Goal: Check status

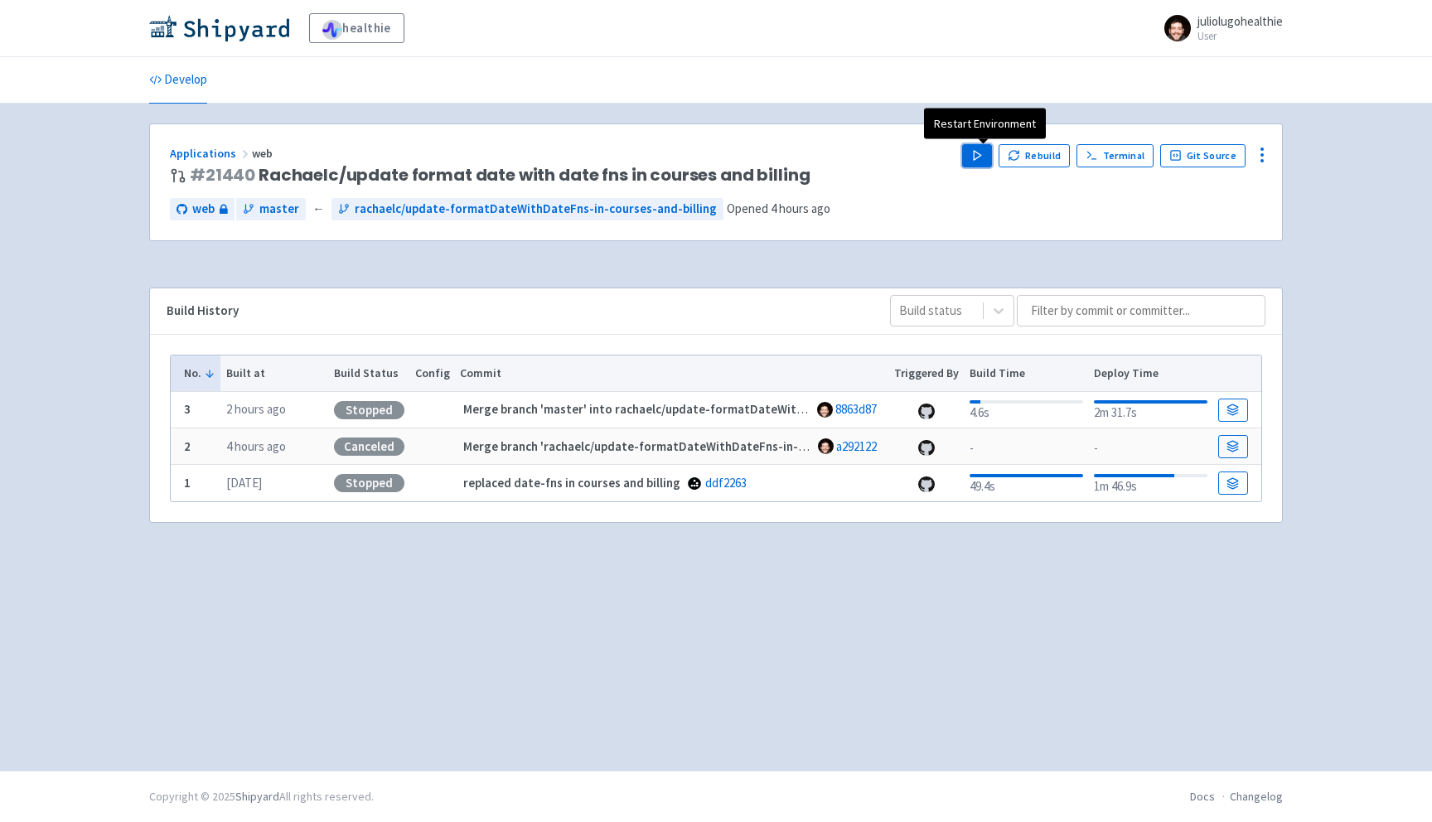
click at [979, 159] on icon "button" at bounding box center [977, 155] width 12 height 12
click at [123, 185] on div "healthie juliolugohealthie User Profile Sign out Develop web" at bounding box center [716, 385] width 1432 height 771
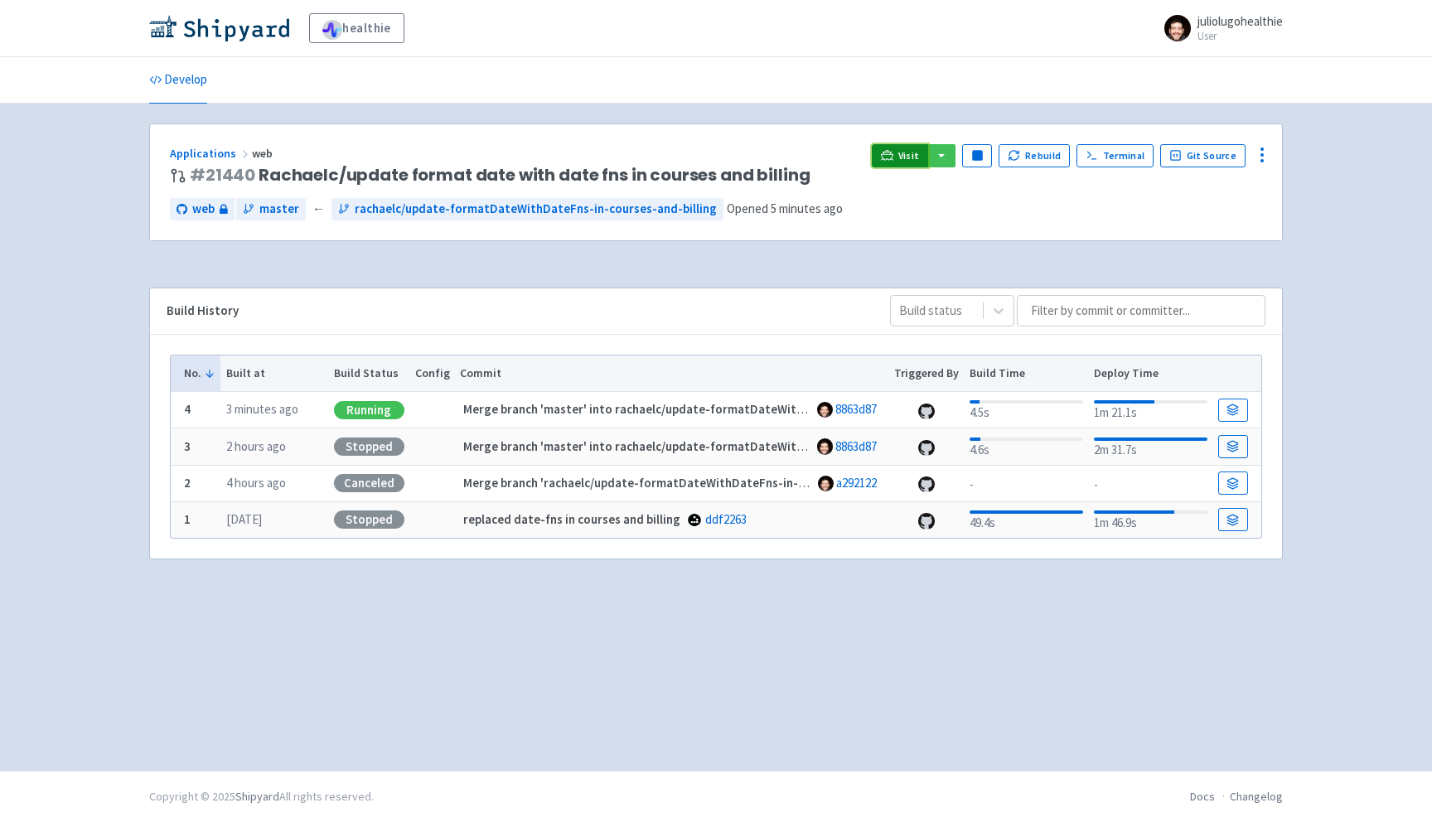
click at [909, 157] on span "Visit" at bounding box center [909, 155] width 22 height 13
